Goal: Check status: Check status

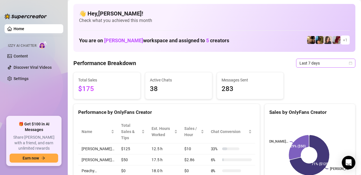
click at [320, 66] on span "Last 7 days" at bounding box center [325, 63] width 52 height 8
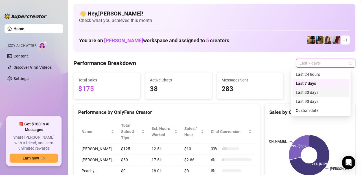
click at [313, 92] on div "Last 30 days" at bounding box center [321, 92] width 50 height 6
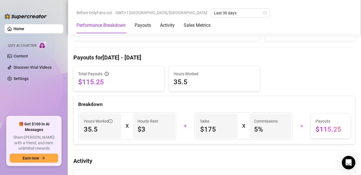
scroll to position [155, 0]
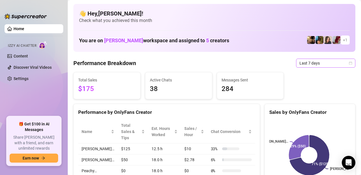
click at [334, 62] on span "Last 7 days" at bounding box center [325, 63] width 52 height 8
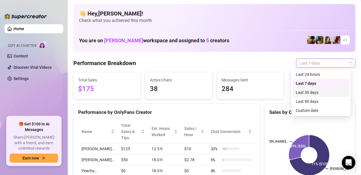
click at [311, 94] on div "Last 30 days" at bounding box center [321, 92] width 50 height 6
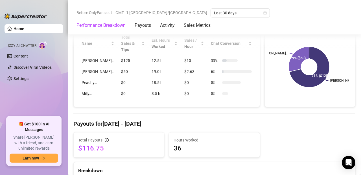
scroll to position [88, 0]
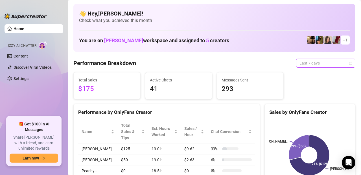
click at [319, 60] on span "Last 7 days" at bounding box center [325, 63] width 52 height 8
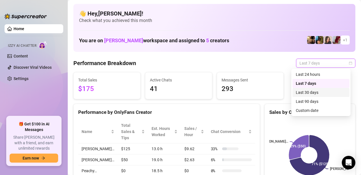
click at [313, 90] on div "Last 30 days" at bounding box center [321, 92] width 50 height 6
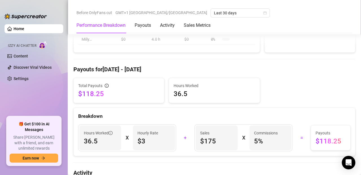
scroll to position [148, 0]
